Goal: Obtain resource: Download file/media

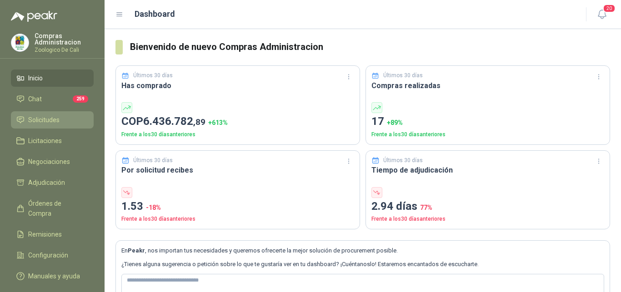
click at [51, 121] on span "Solicitudes" at bounding box center [43, 120] width 31 height 10
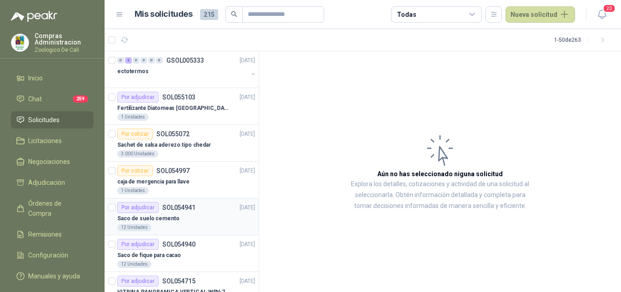
scroll to position [139, 0]
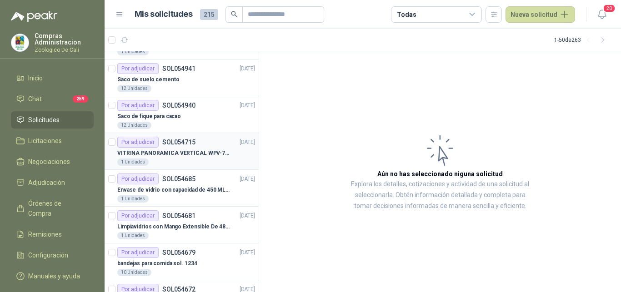
click at [178, 154] on p "VITRINA PANORAMICA VERTICAL WPV-700FA" at bounding box center [173, 153] width 113 height 9
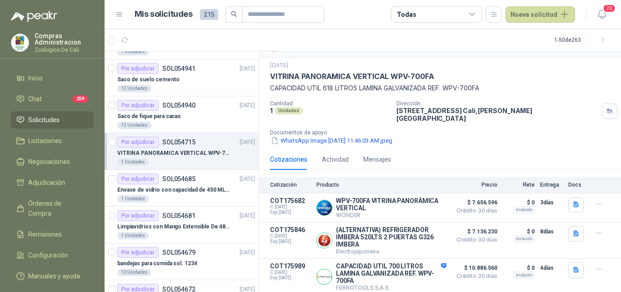
scroll to position [185, 0]
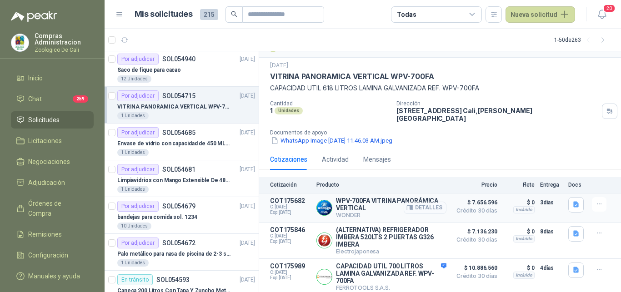
click at [420, 202] on button "Detalles" at bounding box center [425, 208] width 43 height 12
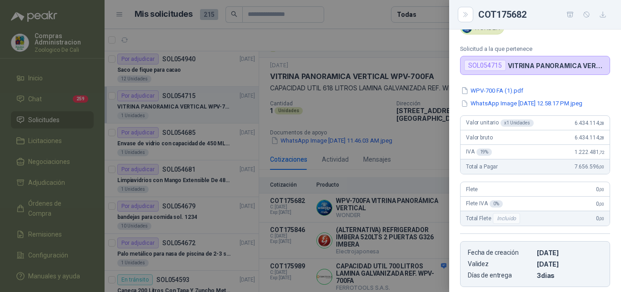
scroll to position [24, 0]
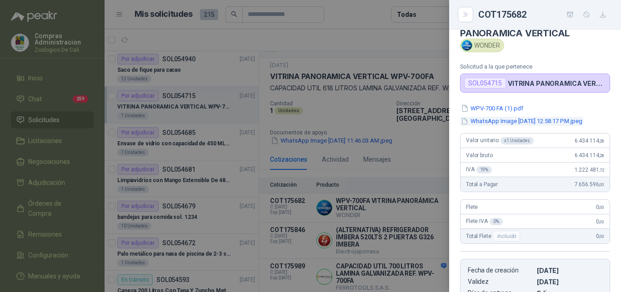
click at [506, 122] on button "WhatsApp Image [DATE] 12.58.17 PM.jpeg" at bounding box center [521, 122] width 123 height 10
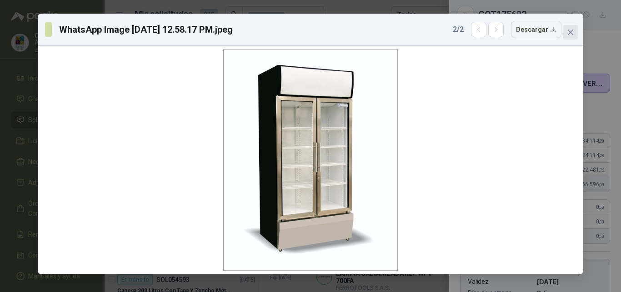
click at [570, 32] on icon "close" at bounding box center [570, 32] width 5 height 5
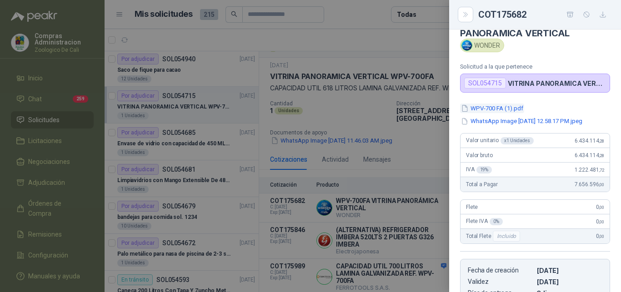
click at [495, 107] on button "WPV-700 FA (1).pdf" at bounding box center [492, 109] width 64 height 10
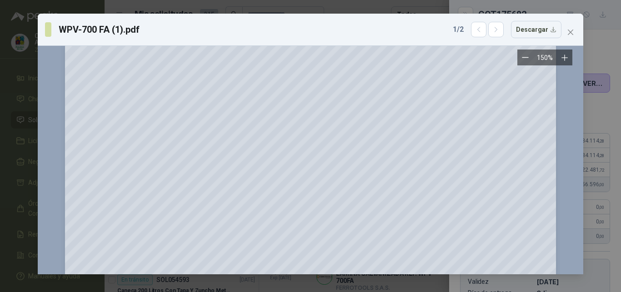
scroll to position [0, 0]
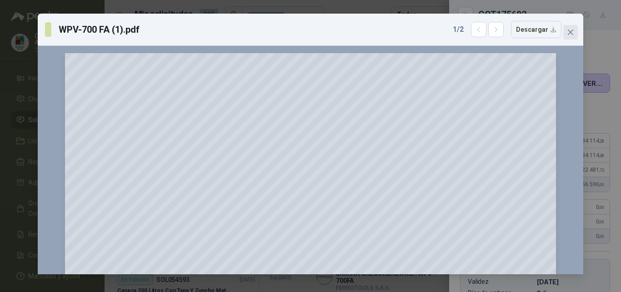
click at [571, 25] on div "WPV-700 FA (1).pdf 1 / 2 Descargar 150 %" at bounding box center [310, 144] width 545 height 261
click at [568, 30] on icon "close" at bounding box center [570, 32] width 7 height 7
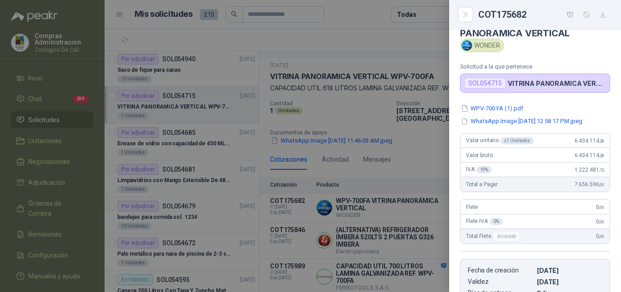
click at [415, 41] on div at bounding box center [310, 146] width 621 height 292
